Goal: Share content

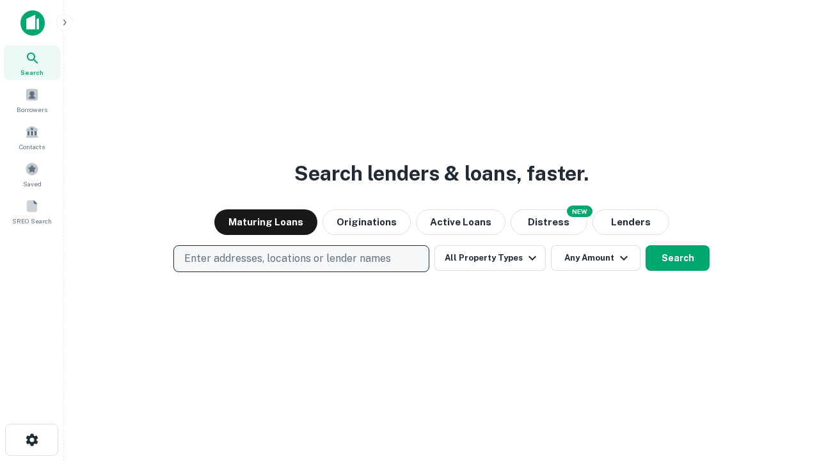
click at [301, 259] on p "Enter addresses, locations or lender names" at bounding box center [287, 258] width 207 height 15
type input "**********"
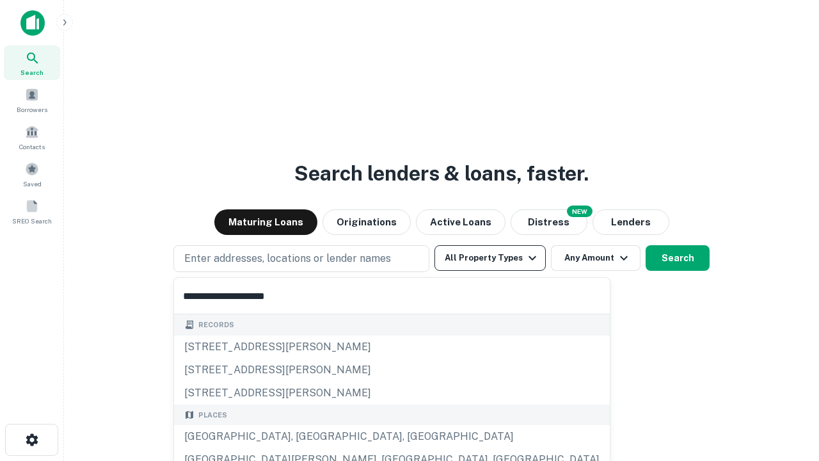
click at [306, 436] on div "[GEOGRAPHIC_DATA], [GEOGRAPHIC_DATA], [GEOGRAPHIC_DATA]" at bounding box center [392, 436] width 436 height 23
click at [490, 258] on button "All Property Types" at bounding box center [489, 258] width 111 height 26
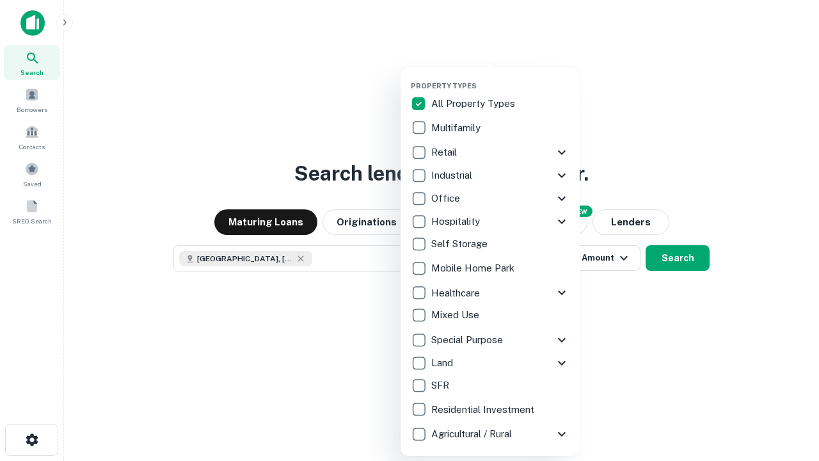
click at [500, 77] on button "button" at bounding box center [500, 77] width 179 height 1
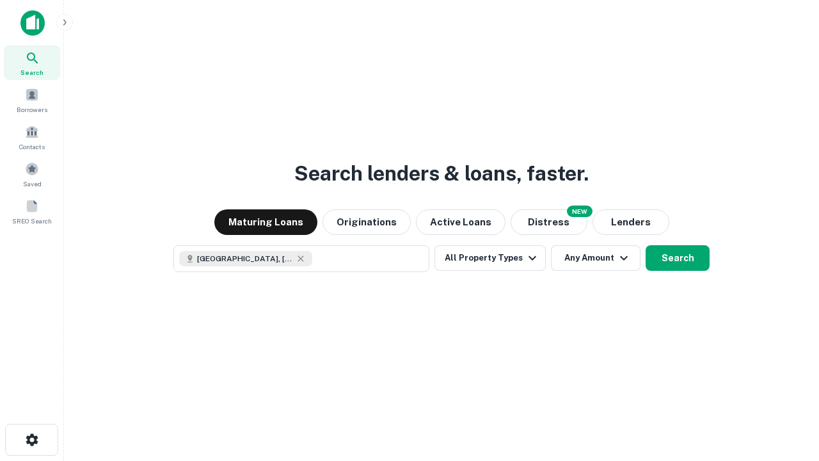
scroll to position [20, 0]
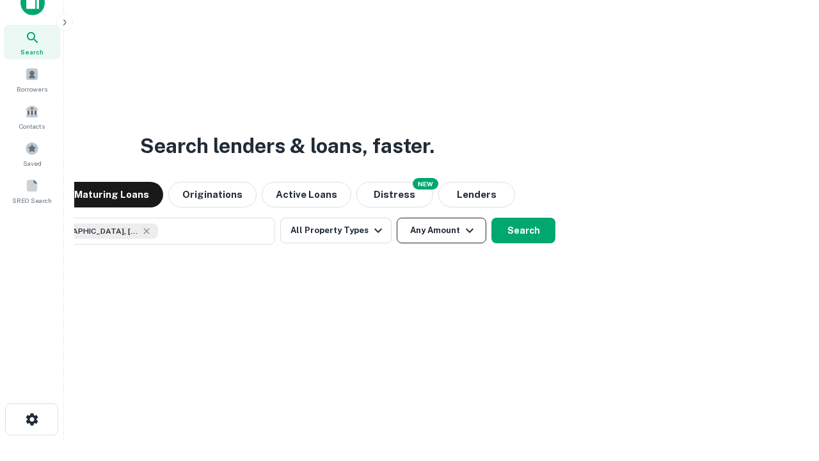
click at [397, 218] on button "Any Amount" at bounding box center [442, 231] width 90 height 26
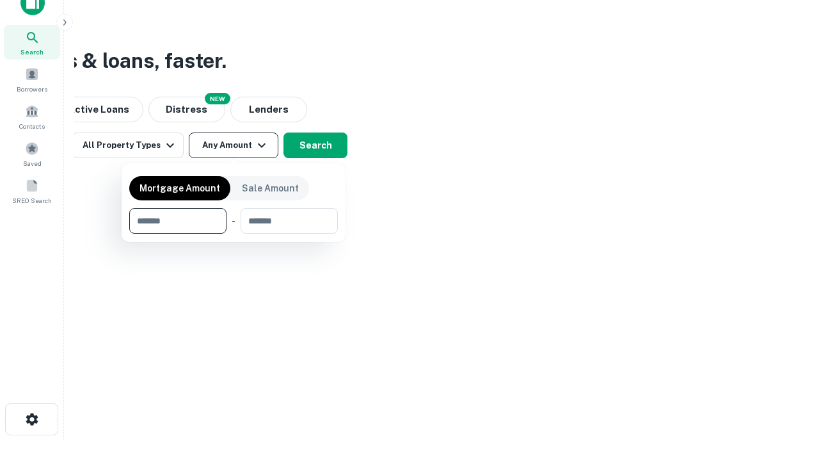
type input "*******"
click at [234, 234] on button "button" at bounding box center [233, 234] width 209 height 1
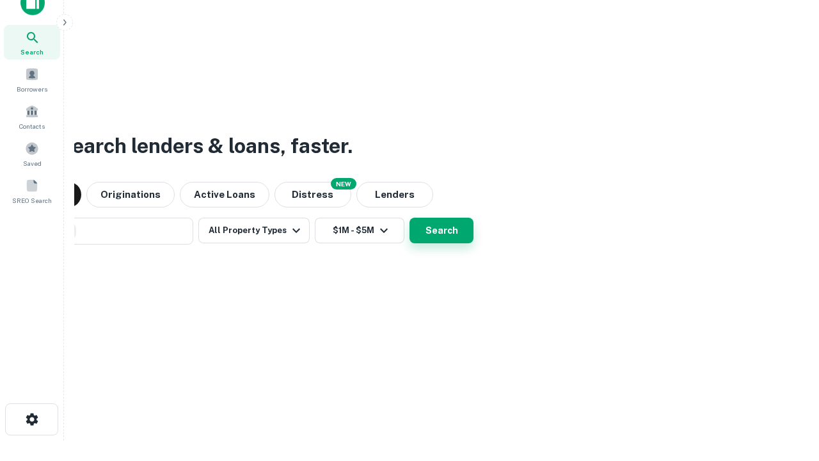
click at [410, 218] on button "Search" at bounding box center [442, 231] width 64 height 26
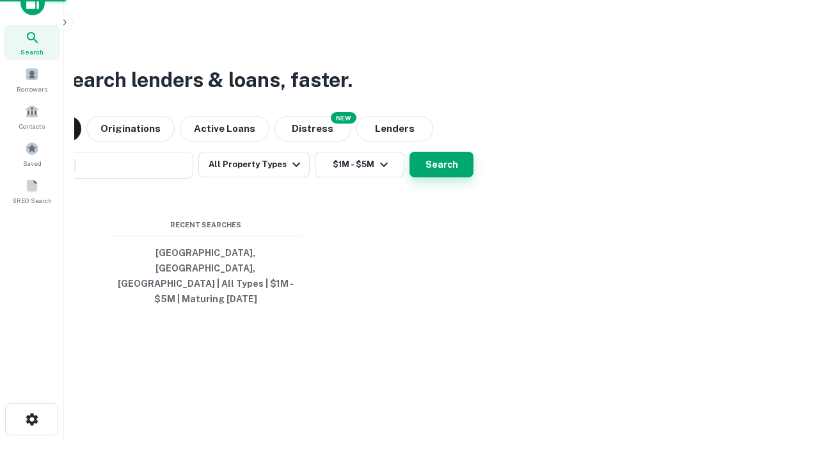
scroll to position [42, 362]
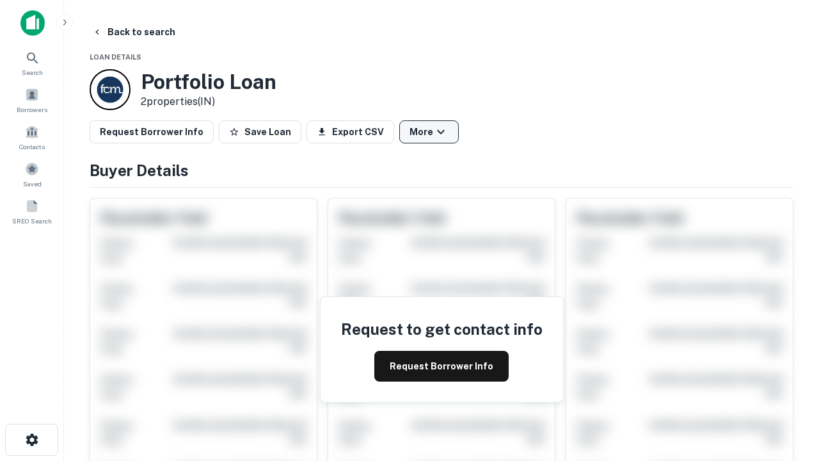
click at [429, 132] on button "More" at bounding box center [429, 131] width 60 height 23
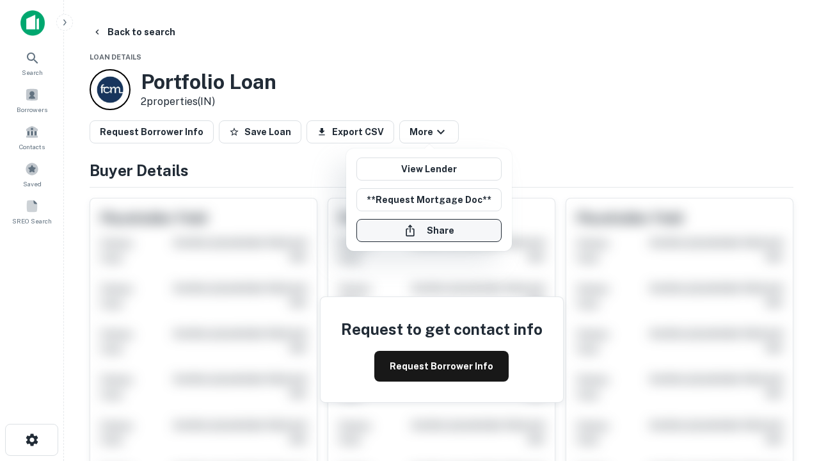
click at [429, 230] on button "Share" at bounding box center [428, 230] width 145 height 23
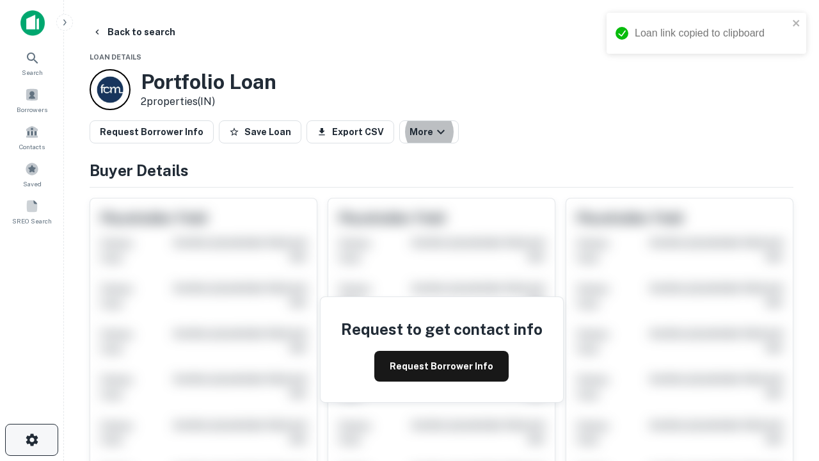
click at [31, 440] on icon "button" at bounding box center [31, 439] width 15 height 15
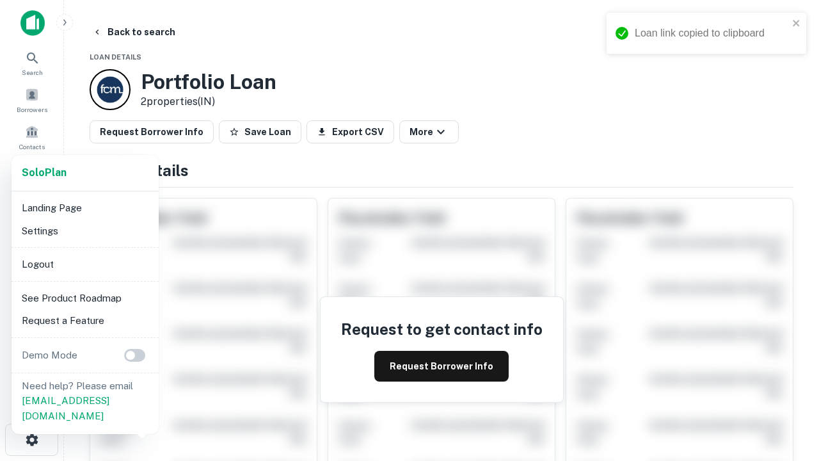
click at [84, 264] on li "Logout" at bounding box center [85, 264] width 137 height 23
